Goal: Navigation & Orientation: Find specific page/section

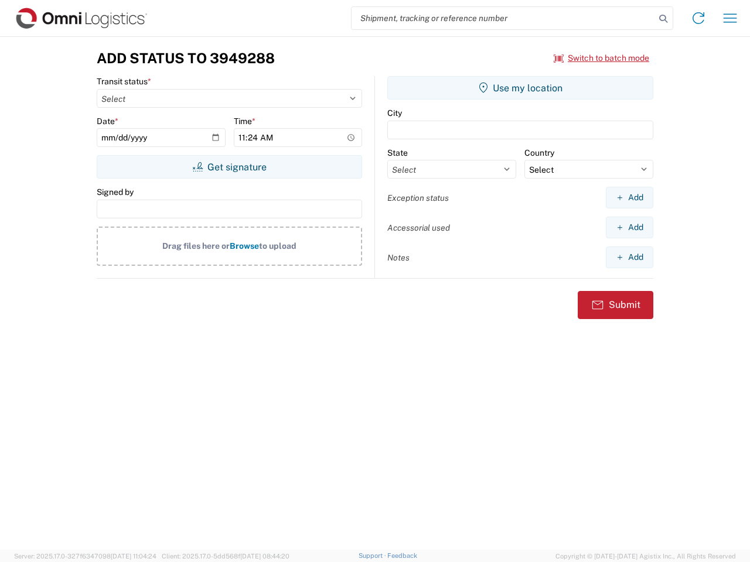
click at [503, 18] on input "search" at bounding box center [502, 18] width 303 height 22
click at [663, 19] on icon at bounding box center [663, 19] width 16 height 16
click at [698, 18] on icon at bounding box center [698, 18] width 19 height 19
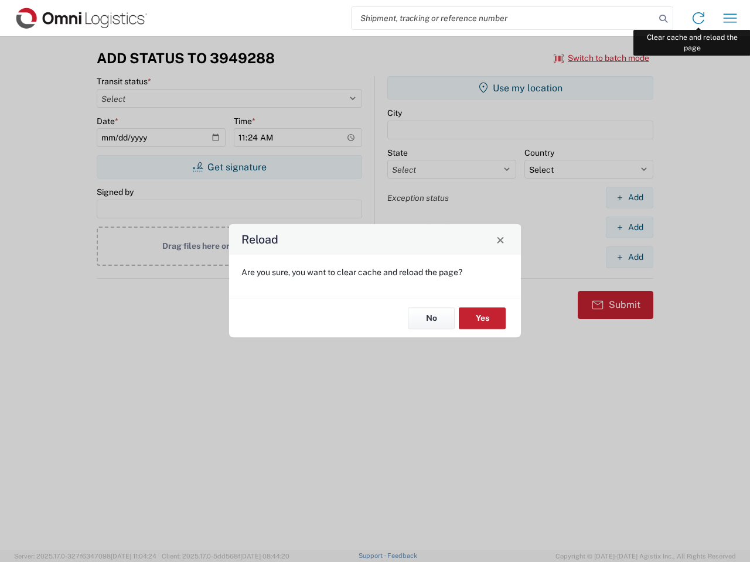
click at [730, 18] on div "Reload Are you sure, you want to clear cache and reload the page? No Yes" at bounding box center [375, 281] width 750 height 562
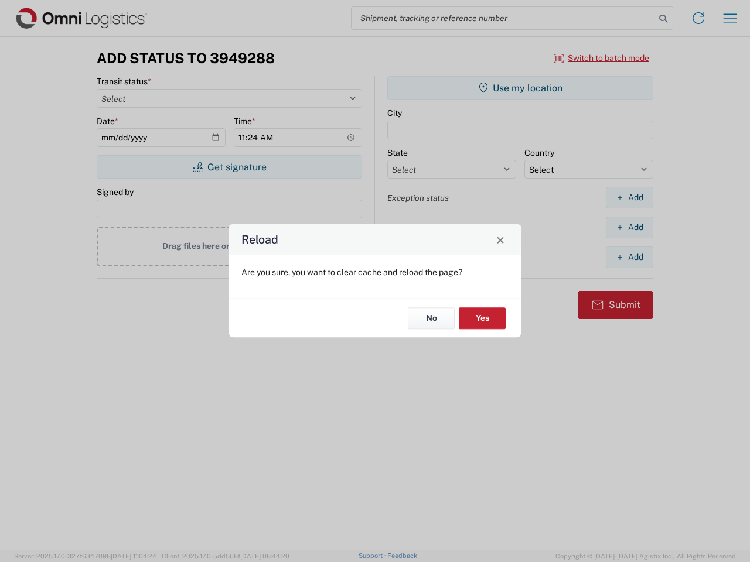
click at [602, 58] on div "Reload Are you sure, you want to clear cache and reload the page? No Yes" at bounding box center [375, 281] width 750 height 562
click at [229, 167] on div "Reload Are you sure, you want to clear cache and reload the page? No Yes" at bounding box center [375, 281] width 750 height 562
click at [520, 88] on div "Reload Are you sure, you want to clear cache and reload the page? No Yes" at bounding box center [375, 281] width 750 height 562
click at [629, 197] on div "Reload Are you sure, you want to clear cache and reload the page? No Yes" at bounding box center [375, 281] width 750 height 562
click at [629, 227] on div "Reload Are you sure, you want to clear cache and reload the page? No Yes" at bounding box center [375, 281] width 750 height 562
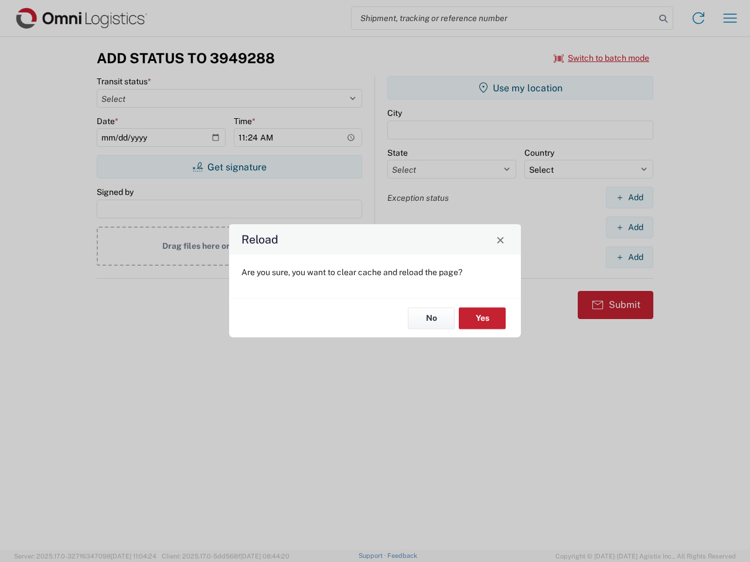
click at [629, 257] on div "Reload Are you sure, you want to clear cache and reload the page? No Yes" at bounding box center [375, 281] width 750 height 562
